Goal: Check status

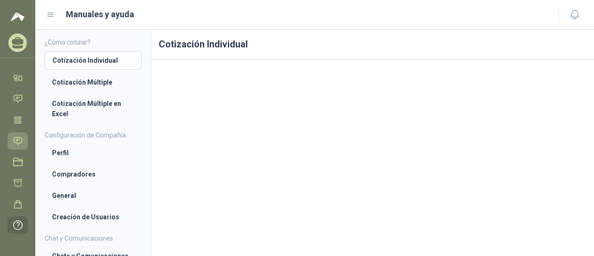
click at [17, 143] on icon at bounding box center [18, 140] width 8 height 7
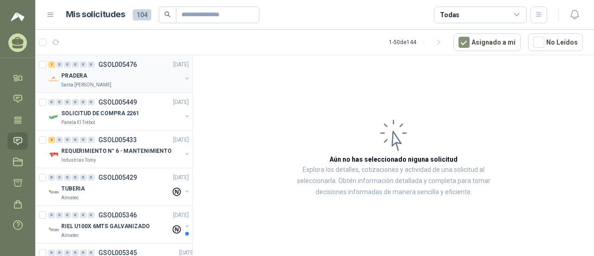
click at [126, 83] on div "Santa [PERSON_NAME]" at bounding box center [121, 84] width 120 height 7
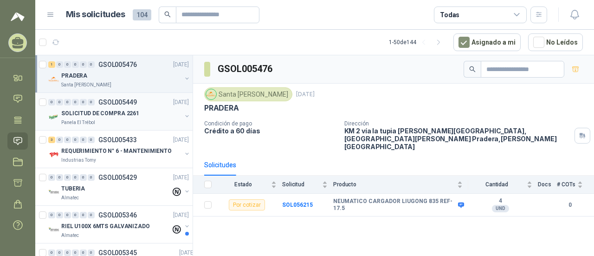
click at [114, 119] on div "Panela El Trébol" at bounding box center [121, 122] width 120 height 7
